Goal: Information Seeking & Learning: Check status

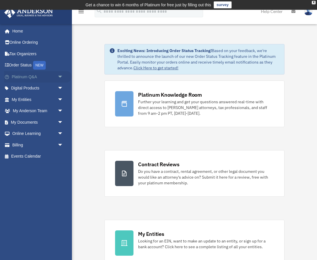
click at [53, 77] on link "Platinum Q&A arrow_drop_down" at bounding box center [38, 77] width 68 height 12
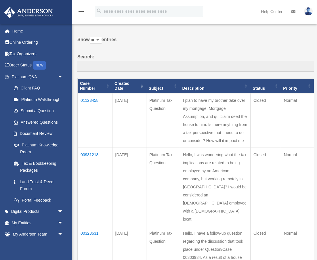
scroll to position [25, 0]
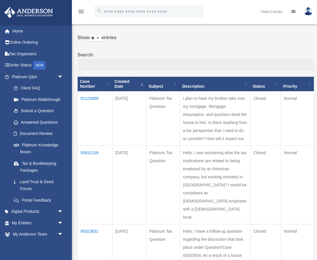
click at [95, 94] on td "01123458" at bounding box center [95, 118] width 35 height 54
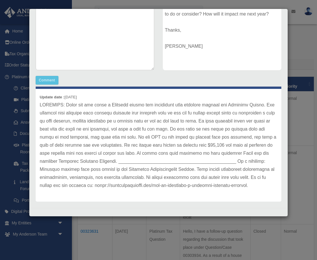
scroll to position [111, 0]
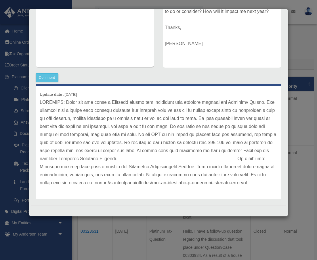
click at [300, 194] on div "Case Detail × Platinum Tax Question Case Number 01123458 Created Date [DATE] St…" at bounding box center [158, 130] width 317 height 260
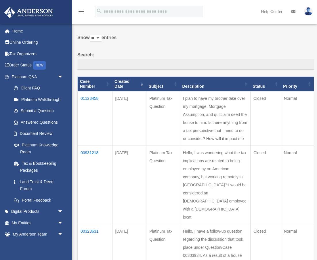
click at [91, 94] on td "01123458" at bounding box center [95, 118] width 35 height 54
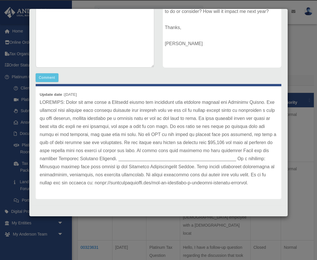
scroll to position [0, 0]
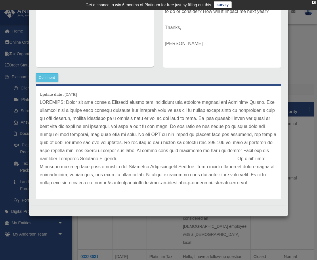
click at [52, 94] on b "Update date :" at bounding box center [52, 94] width 25 height 4
click at [61, 98] on div "Update date : [DATE]" at bounding box center [159, 142] width 246 height 113
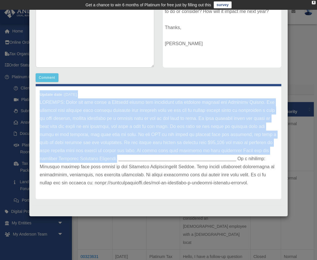
drag, startPoint x: 40, startPoint y: 94, endPoint x: 78, endPoint y: 159, distance: 75.7
click at [78, 159] on div "Update date : [DATE]" at bounding box center [159, 142] width 246 height 113
click at [78, 159] on p at bounding box center [159, 142] width 238 height 89
drag, startPoint x: 40, startPoint y: 100, endPoint x: 79, endPoint y: 157, distance: 68.2
click at [79, 157] on p at bounding box center [159, 142] width 238 height 89
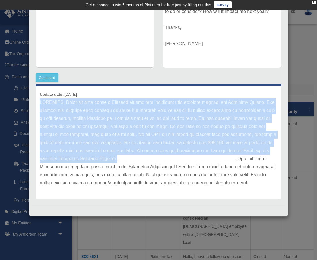
click at [79, 157] on p at bounding box center [159, 142] width 238 height 89
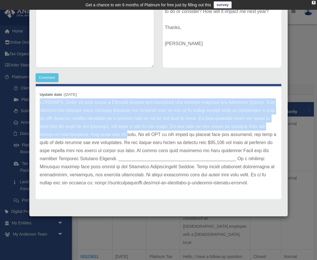
drag, startPoint x: 41, startPoint y: 104, endPoint x: 111, endPoint y: 137, distance: 77.3
click at [112, 136] on p at bounding box center [159, 142] width 238 height 89
click at [111, 137] on p at bounding box center [159, 142] width 238 height 89
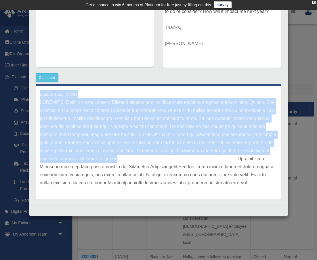
drag, startPoint x: 78, startPoint y: 158, endPoint x: 39, endPoint y: 97, distance: 72.6
click at [39, 96] on div "Update date : 10-01-2025" at bounding box center [159, 142] width 246 height 113
click at [39, 97] on div "Update date : 10-01-2025" at bounding box center [159, 142] width 246 height 113
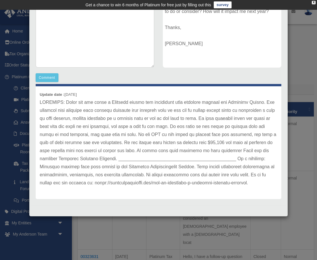
click at [141, 134] on p at bounding box center [159, 142] width 238 height 89
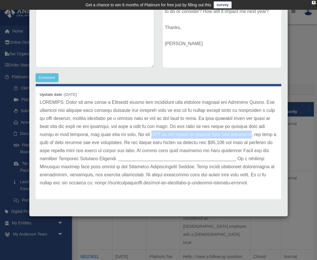
drag, startPoint x: 135, startPoint y: 135, endPoint x: 230, endPoint y: 134, distance: 94.7
click at [230, 134] on p at bounding box center [159, 142] width 238 height 89
copy p "FMV of the house is greater than the mortgage"
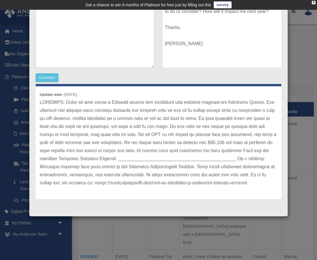
click at [158, 123] on p at bounding box center [159, 142] width 238 height 89
drag, startPoint x: 208, startPoint y: 145, endPoint x: 232, endPoint y: 144, distance: 23.9
click at [232, 144] on p at bounding box center [159, 142] width 238 height 89
drag, startPoint x: 40, startPoint y: 151, endPoint x: 65, endPoint y: 150, distance: 25.0
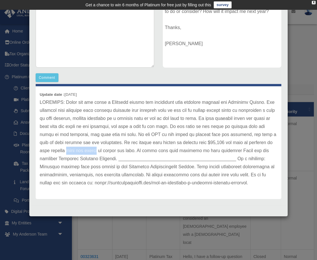
click at [65, 150] on p at bounding box center [159, 142] width 238 height 89
copy p "gift tax retur"
